Goal: Transaction & Acquisition: Purchase product/service

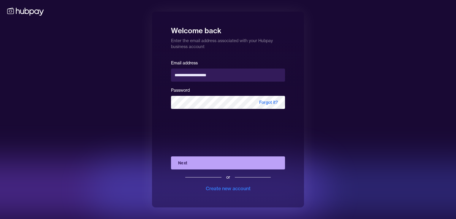
click at [233, 168] on button "Next" at bounding box center [228, 163] width 114 height 13
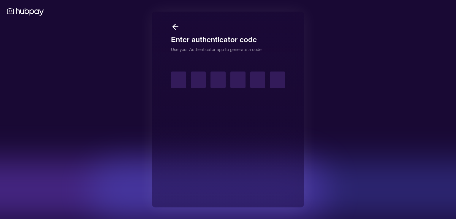
type input "*"
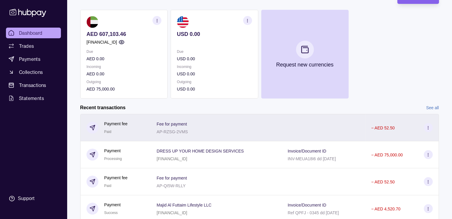
scroll to position [59, 0]
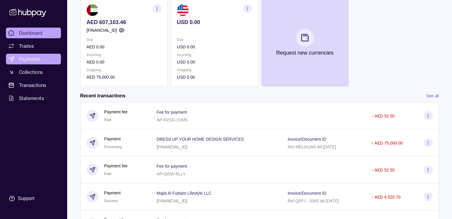
click at [43, 61] on link "Payments" at bounding box center [33, 59] width 55 height 11
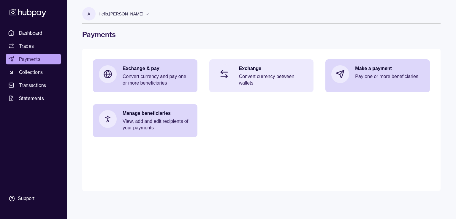
drag, startPoint x: 301, startPoint y: 78, endPoint x: 297, endPoint y: 78, distance: 3.6
click at [297, 78] on p "Convert currency between wallets" at bounding box center [273, 79] width 69 height 13
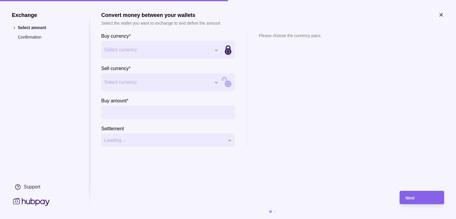
click at [176, 219] on div "Exchange Select amount Confirmation Support Convert money between your wallets …" at bounding box center [228, 219] width 456 height 0
click at [143, 219] on div "Exchange Select amount Confirmation Support Convert money between your wallets …" at bounding box center [228, 219] width 456 height 0
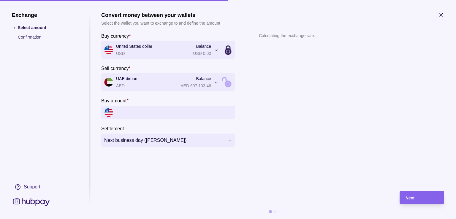
click at [136, 112] on input "Buy amount *" at bounding box center [174, 112] width 116 height 13
click at [184, 111] on input "Buy amount *" at bounding box center [174, 112] width 116 height 13
click at [152, 117] on input "Buy amount *" at bounding box center [174, 112] width 116 height 13
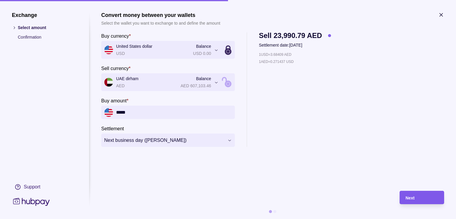
type input "*****"
click at [425, 199] on div "Next" at bounding box center [422, 197] width 33 height 7
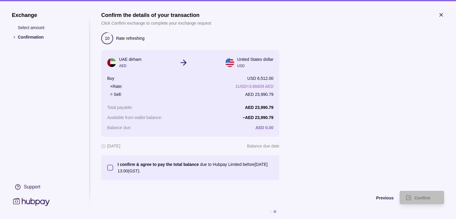
click at [114, 168] on label "I confirm & agree to pay the total balance due to Hubpay Limited before [DATE] …" at bounding box center [193, 167] width 160 height 13
click at [113, 168] on button "I confirm & agree to pay the total balance due to Hubpay Limited before [DATE] …" at bounding box center [110, 168] width 6 height 6
click at [427, 194] on div "Confirm" at bounding box center [427, 197] width 24 height 7
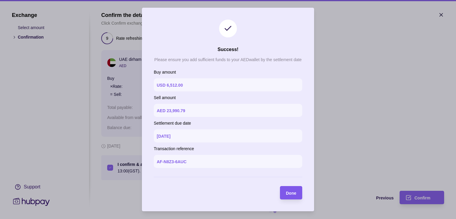
click at [290, 195] on span "Done" at bounding box center [291, 193] width 10 height 5
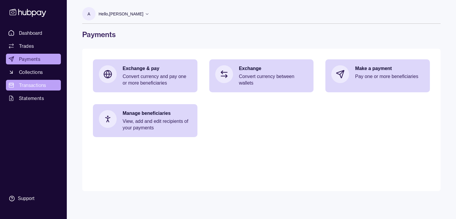
click at [37, 88] on span "Transactions" at bounding box center [32, 85] width 27 height 7
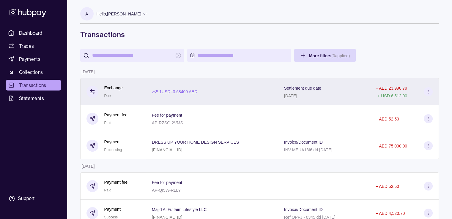
click at [427, 94] on icon at bounding box center [428, 92] width 4 height 4
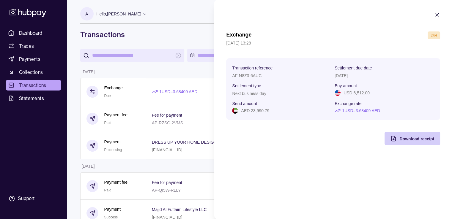
click at [415, 140] on span "Download receipt" at bounding box center [416, 139] width 35 height 5
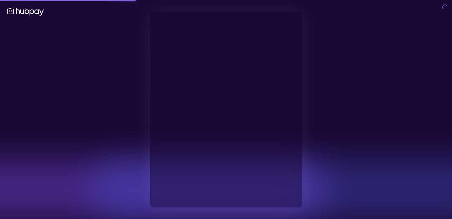
type input "**********"
